Goal: Transaction & Acquisition: Obtain resource

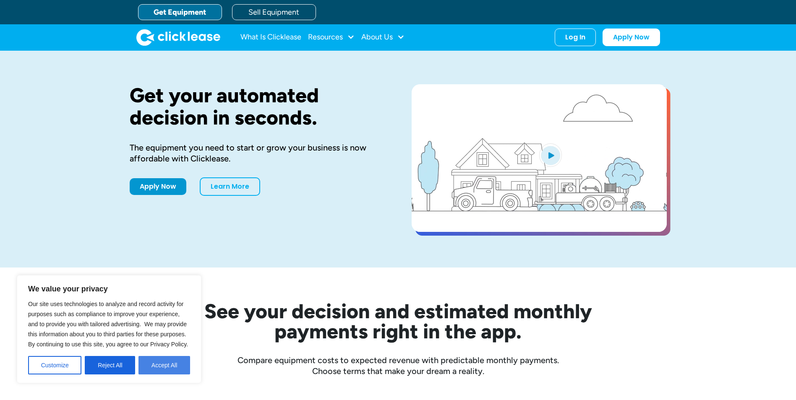
click at [159, 363] on button "Accept All" at bounding box center [165, 365] width 52 height 18
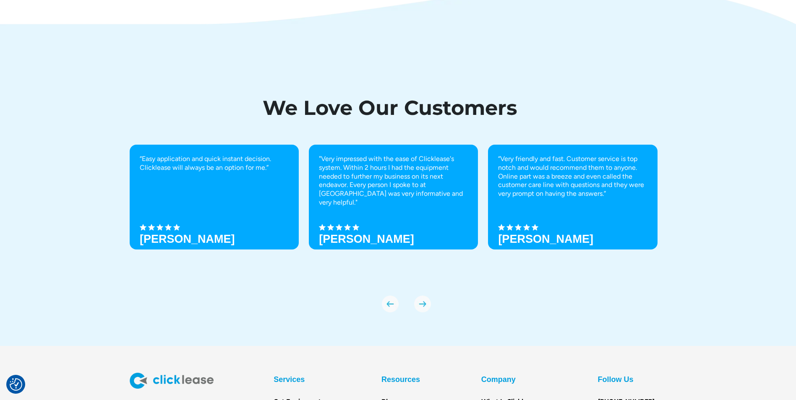
scroll to position [2914, 0]
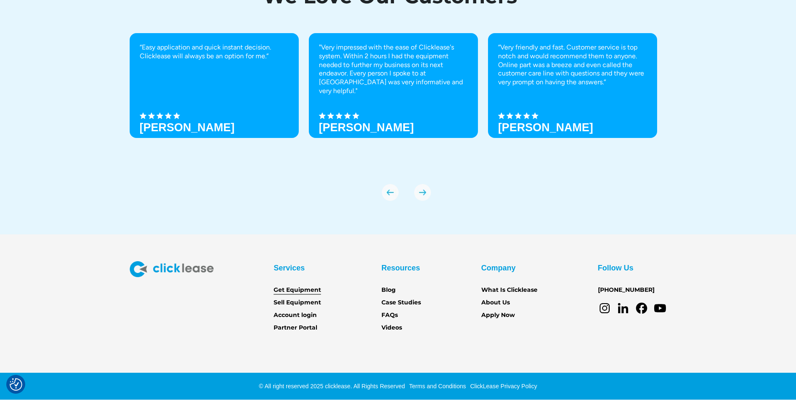
click at [296, 292] on link "Get Equipment" at bounding box center [297, 290] width 47 height 9
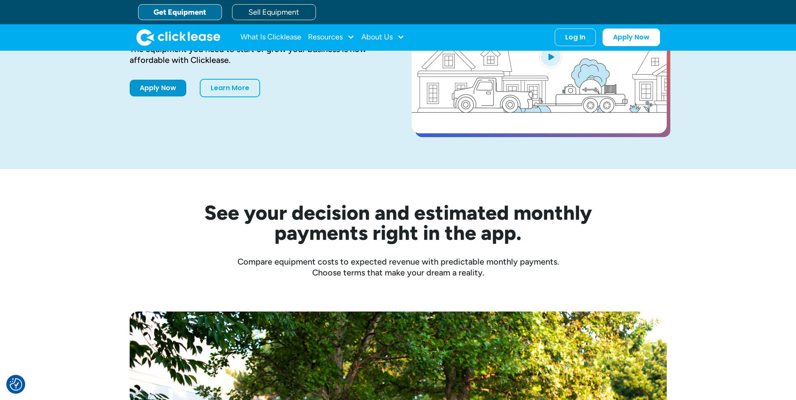
scroll to position [77, 0]
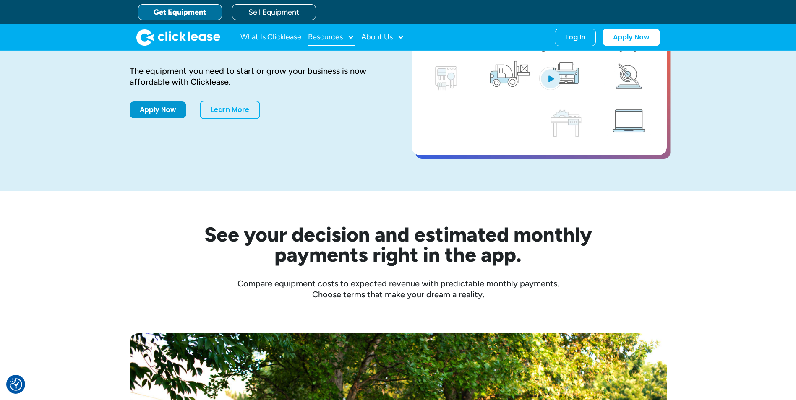
click at [351, 38] on div at bounding box center [351, 37] width 8 height 8
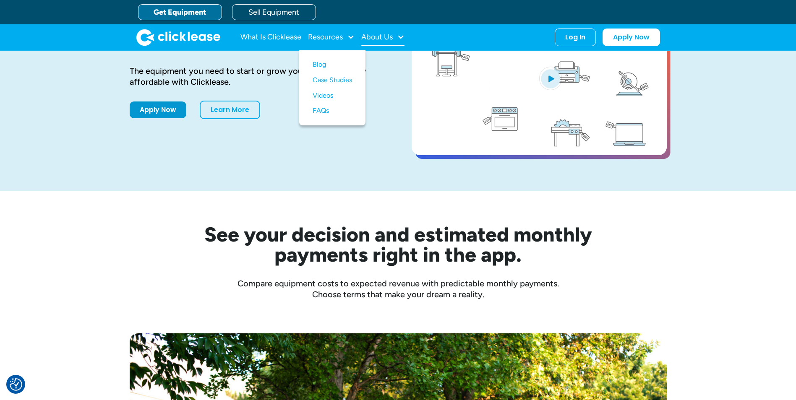
click at [387, 37] on div "About Us" at bounding box center [376, 37] width 31 height 0
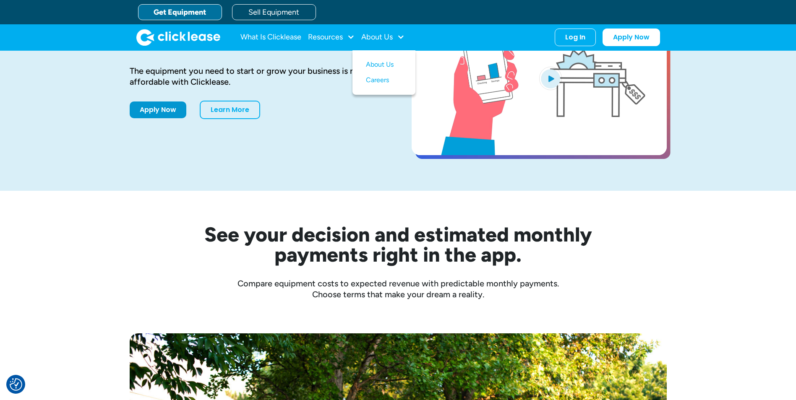
click at [191, 13] on link "Get Equipment" at bounding box center [180, 12] width 84 height 16
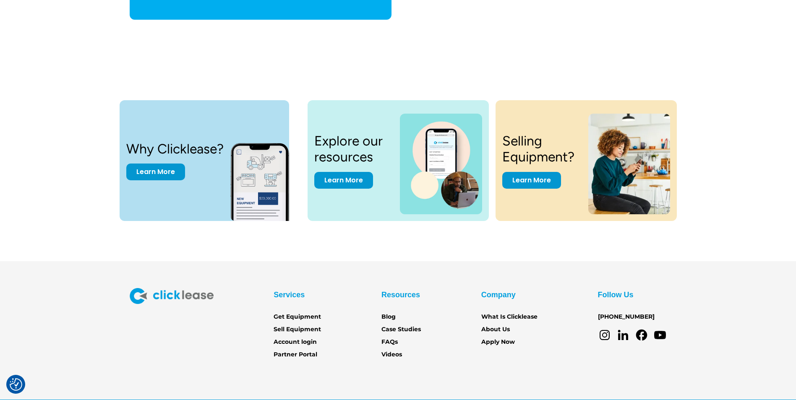
scroll to position [2597, 0]
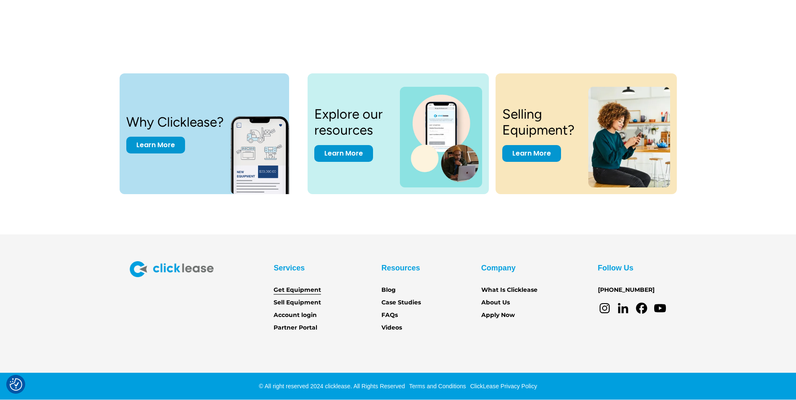
click at [301, 289] on link "Get Equipment" at bounding box center [297, 290] width 47 height 9
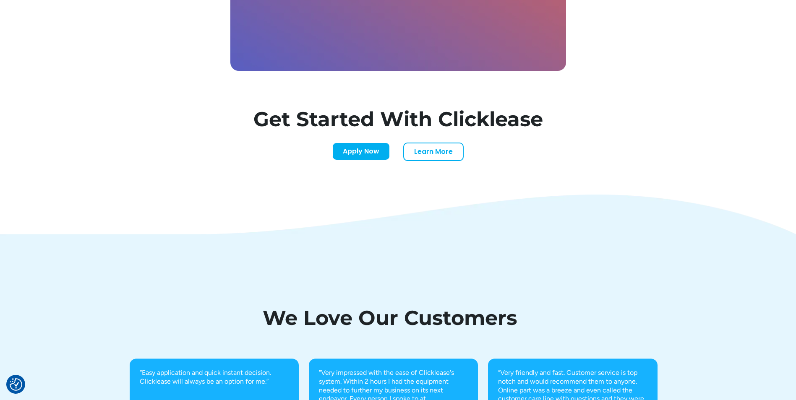
scroll to position [2767, 0]
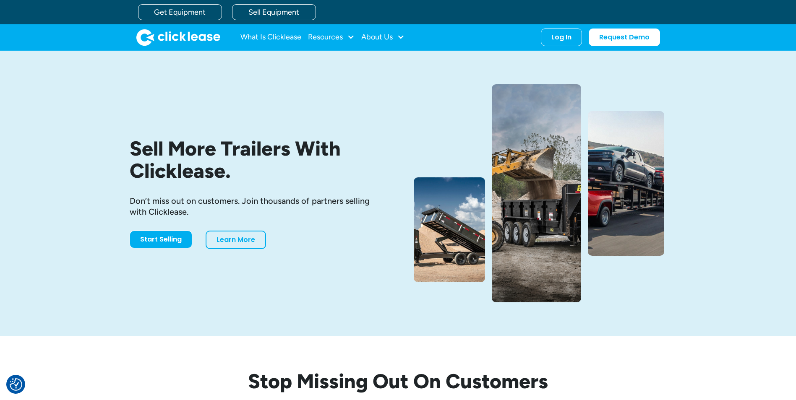
scroll to position [2597, 0]
